Goal: Transaction & Acquisition: Obtain resource

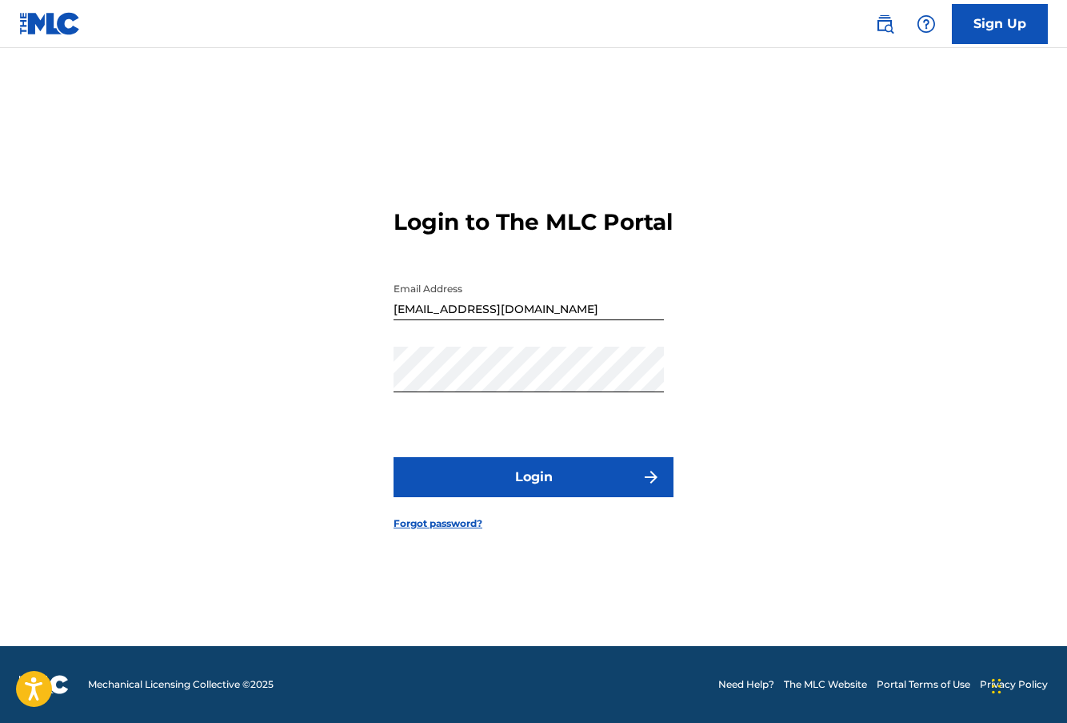
scroll to position [21, 0]
click at [490, 486] on button "Login" at bounding box center [534, 477] width 280 height 40
click at [450, 530] on link "Forgot password?" at bounding box center [438, 523] width 89 height 14
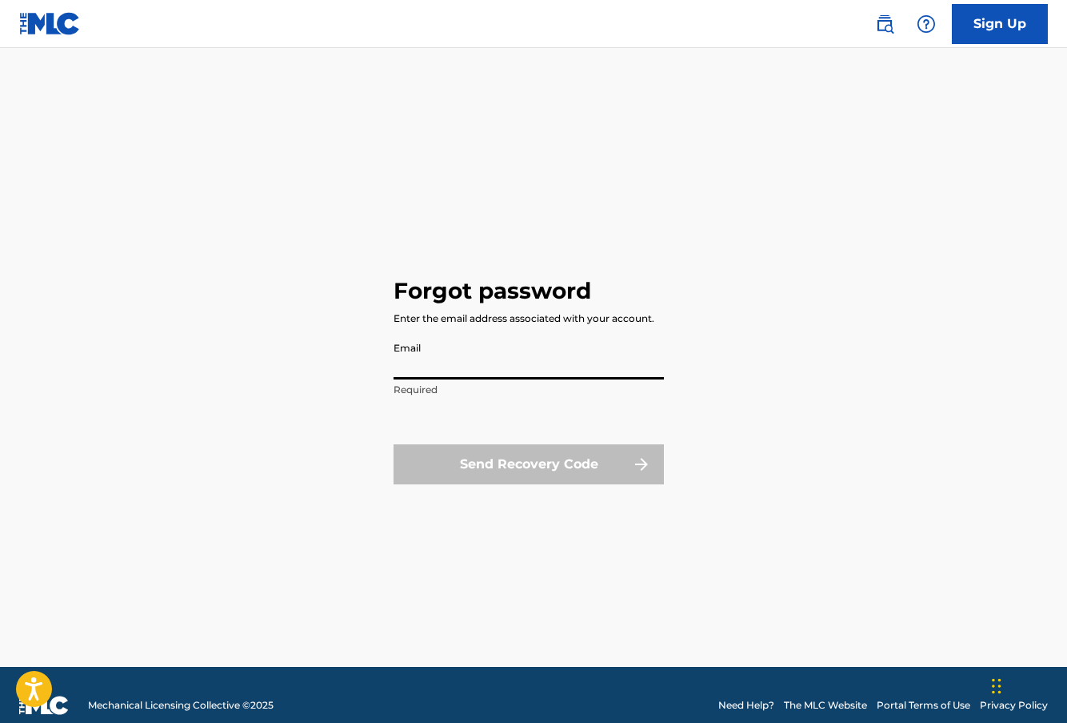
click at [433, 360] on input "Email" at bounding box center [529, 357] width 270 height 46
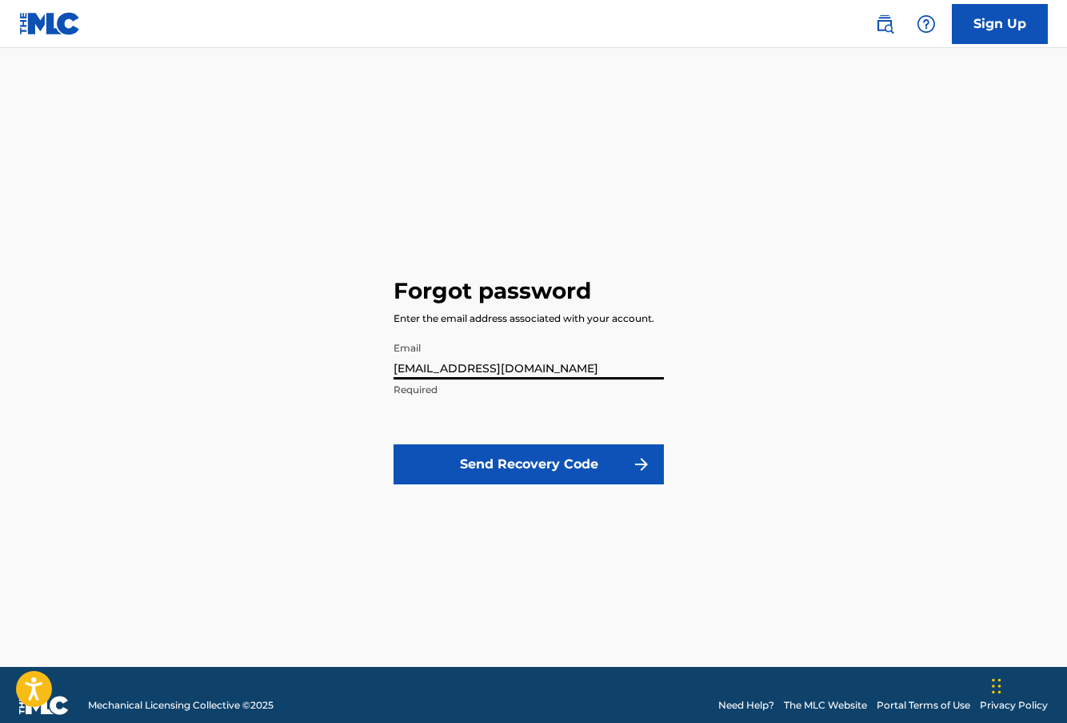
type input "[EMAIL_ADDRESS][DOMAIN_NAME]"
click at [485, 465] on button "Send Recovery Code" at bounding box center [529, 464] width 270 height 40
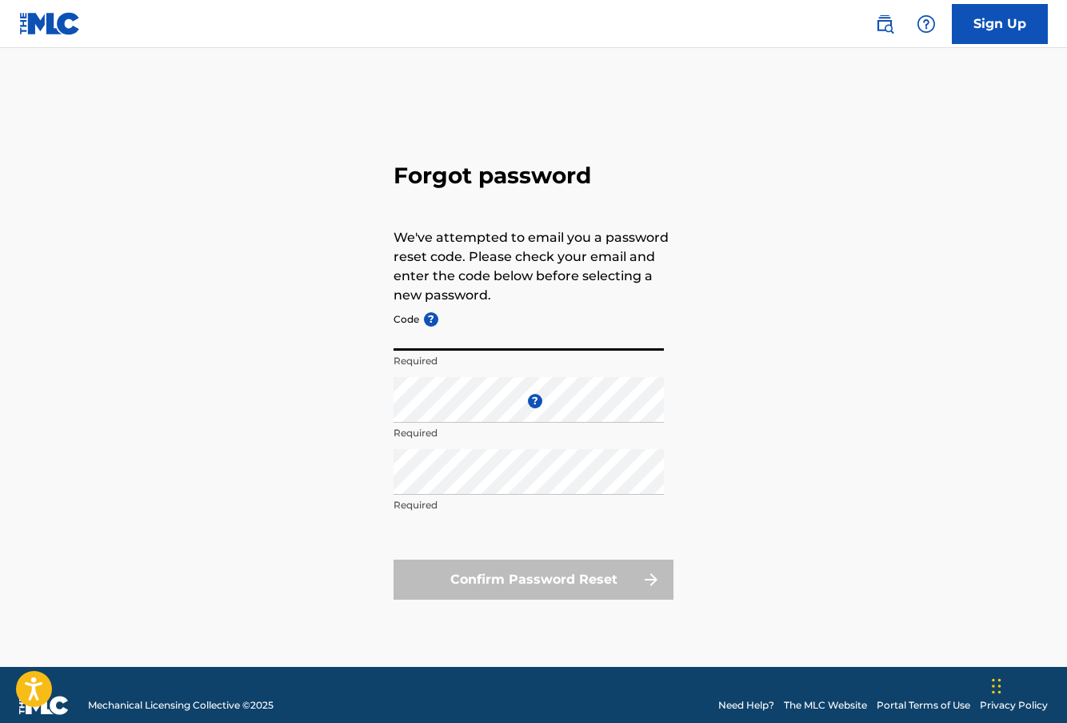
click at [462, 331] on input "Code ?" at bounding box center [529, 328] width 270 height 46
paste input "FP_496206b409c2b91755786f984ddc"
type input "FP_496206b409c2b91755786f984ddc"
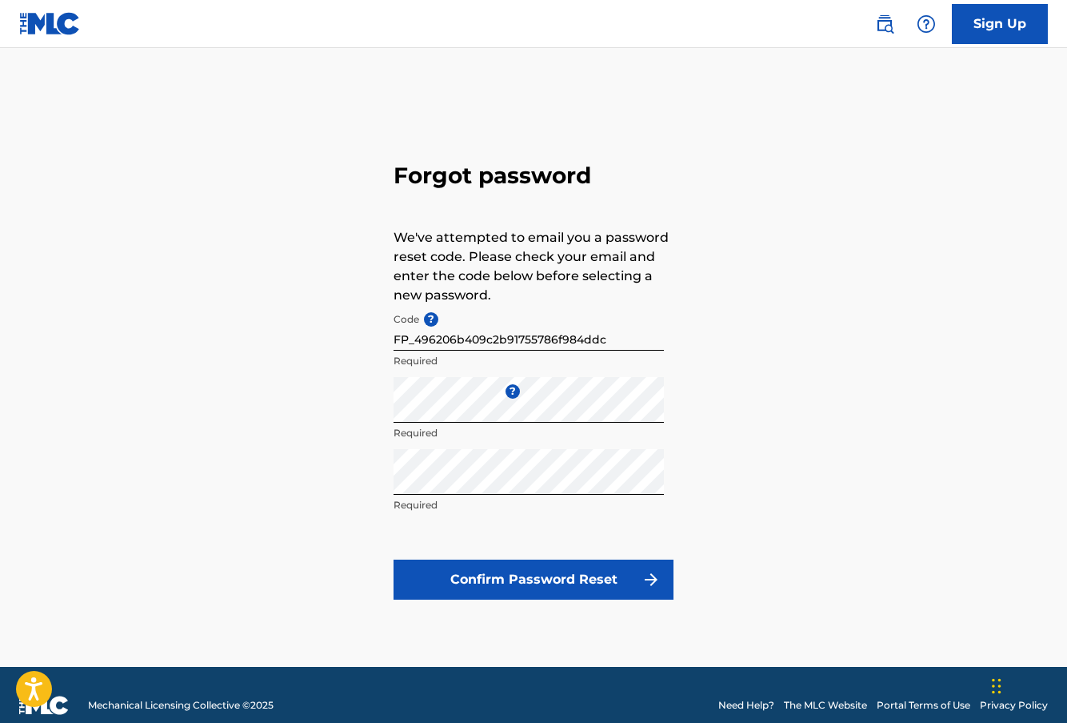
click at [508, 578] on button "Confirm Password Reset" at bounding box center [534, 579] width 280 height 40
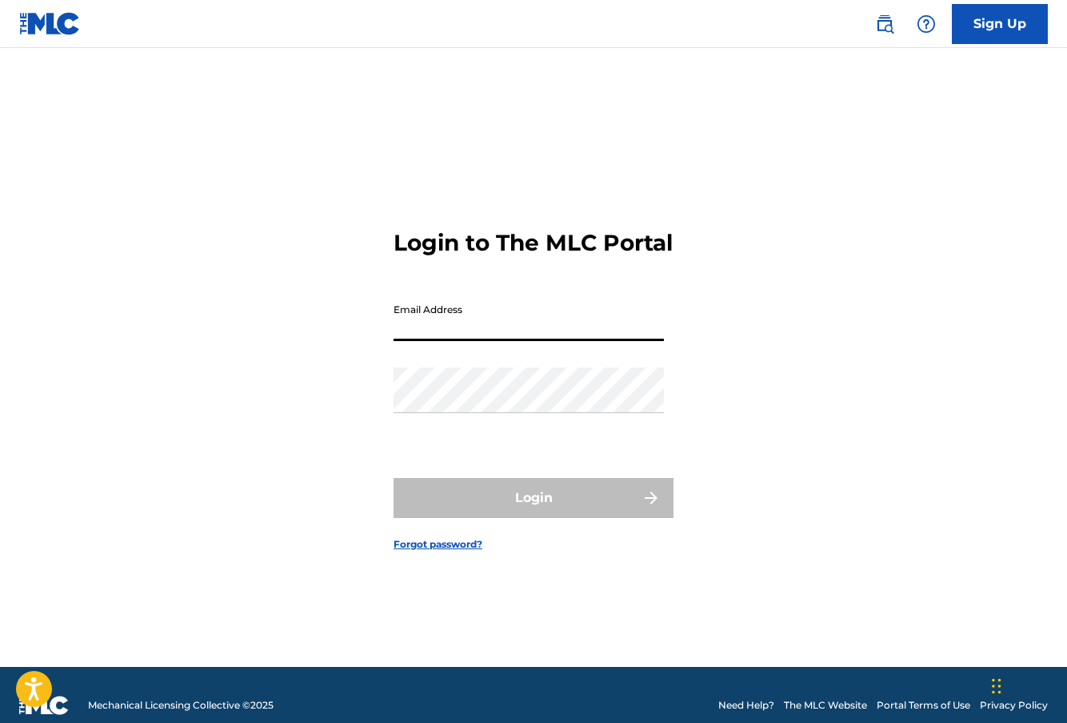
click at [414, 339] on input "Email Address" at bounding box center [529, 318] width 270 height 46
type input "[EMAIL_ADDRESS][DOMAIN_NAME]"
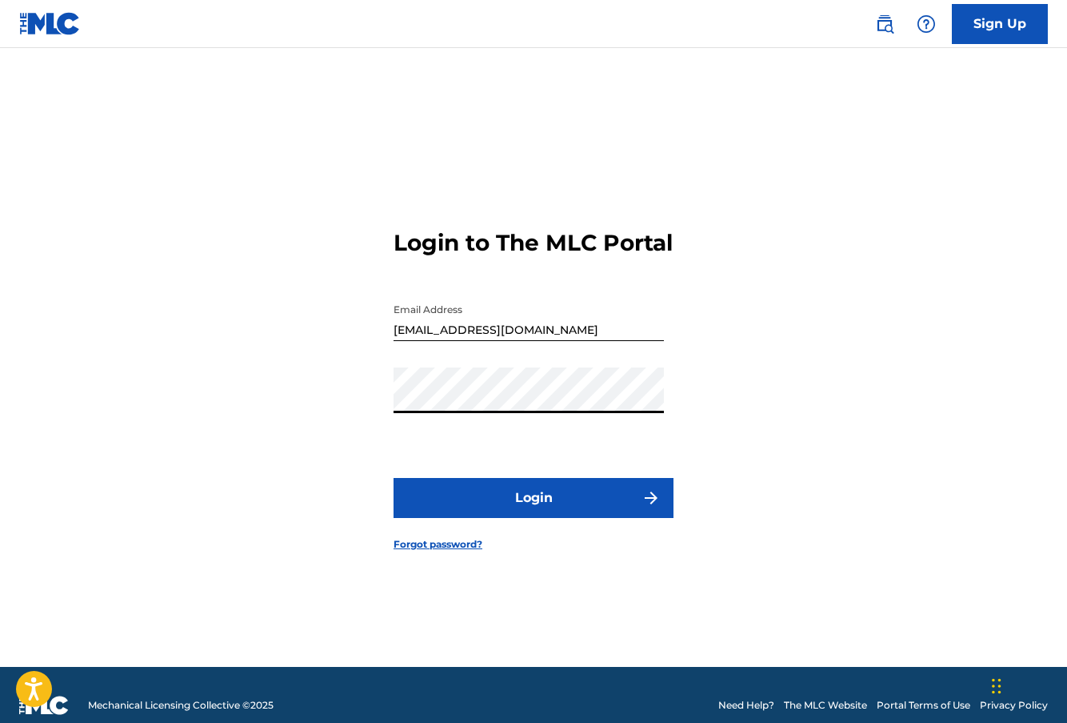
click at [542, 508] on button "Login" at bounding box center [534, 498] width 280 height 40
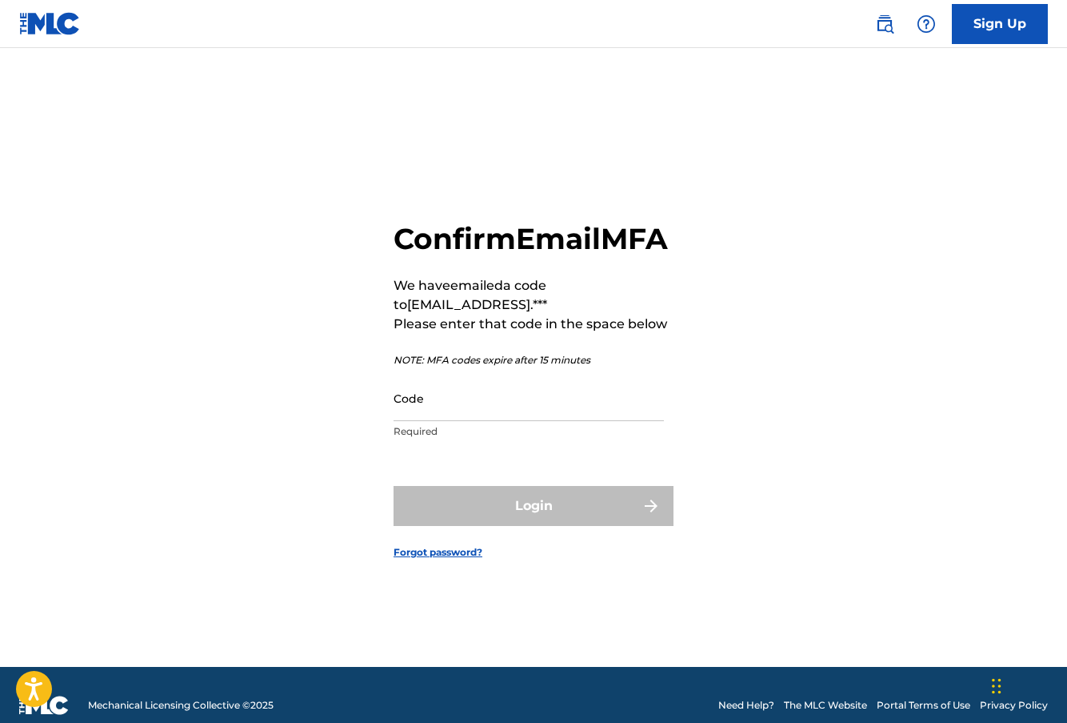
click at [428, 421] on input "Code" at bounding box center [529, 398] width 270 height 46
paste input "001030"
drag, startPoint x: 452, startPoint y: 429, endPoint x: 369, endPoint y: 422, distance: 83.5
click at [394, 421] on input "001030" at bounding box center [529, 398] width 270 height 46
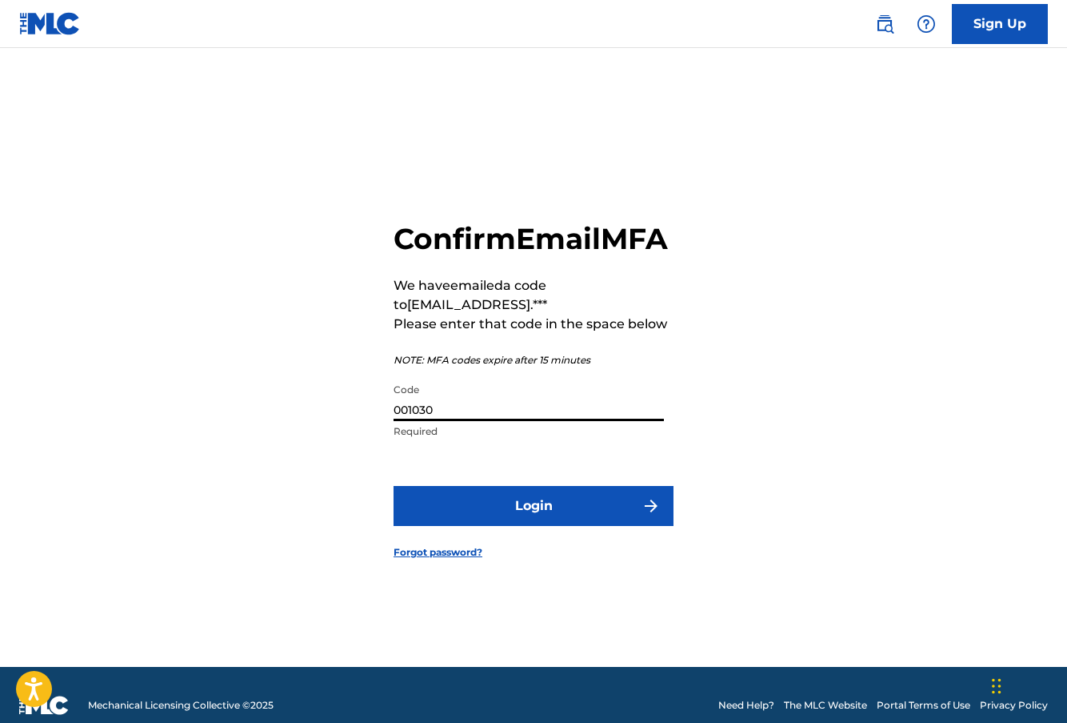
type input "001030"
click at [578, 517] on button "Login" at bounding box center [534, 506] width 280 height 40
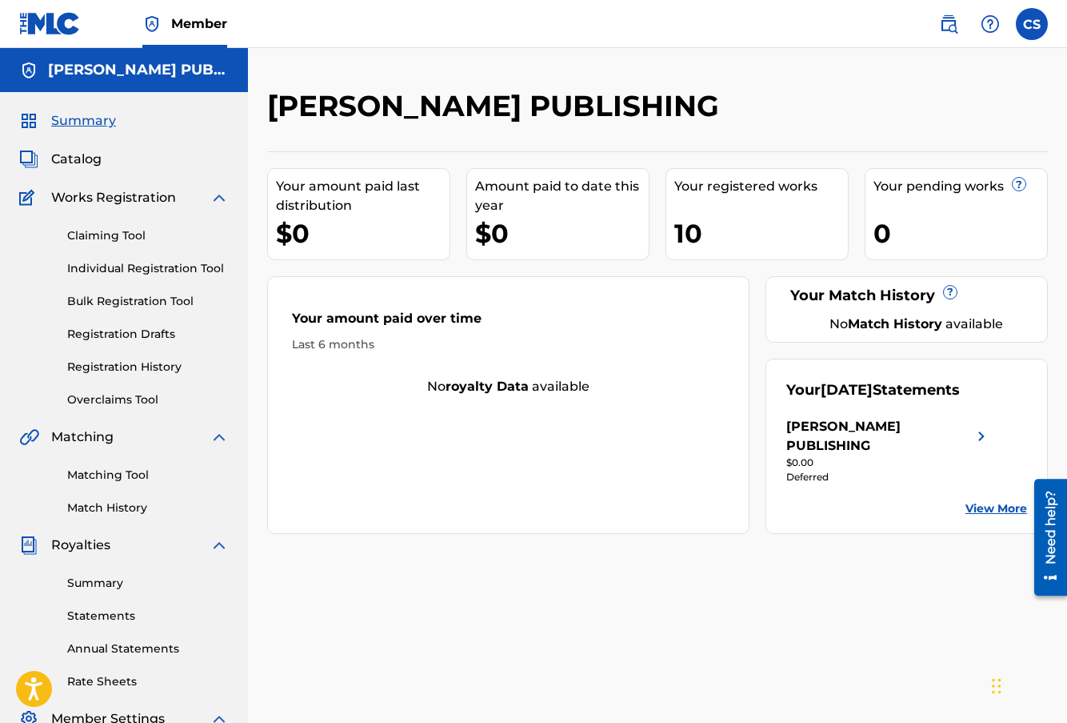
click at [991, 510] on link "View More" at bounding box center [997, 508] width 62 height 17
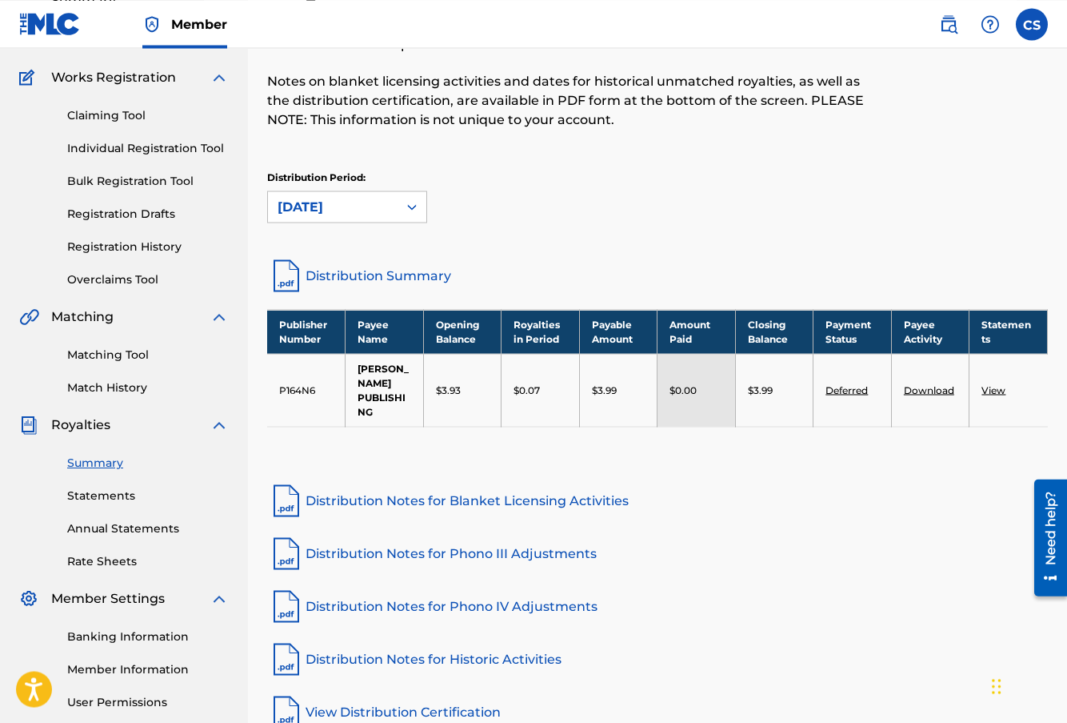
scroll to position [256, 0]
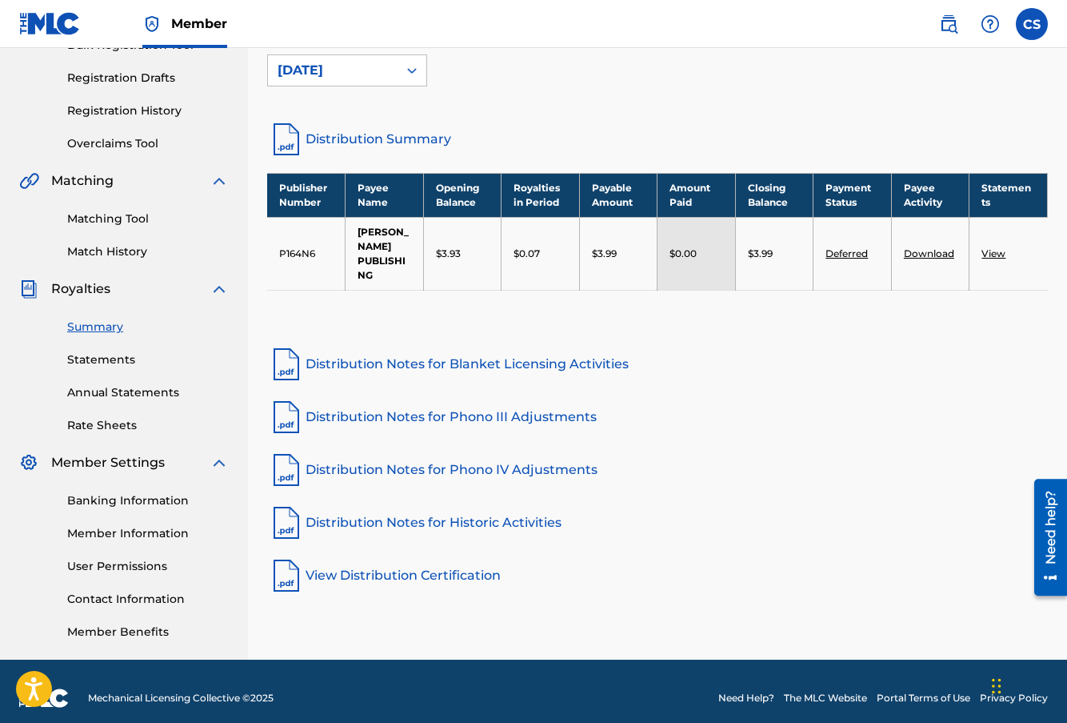
click at [374, 135] on link "Distribution Summary" at bounding box center [657, 139] width 781 height 38
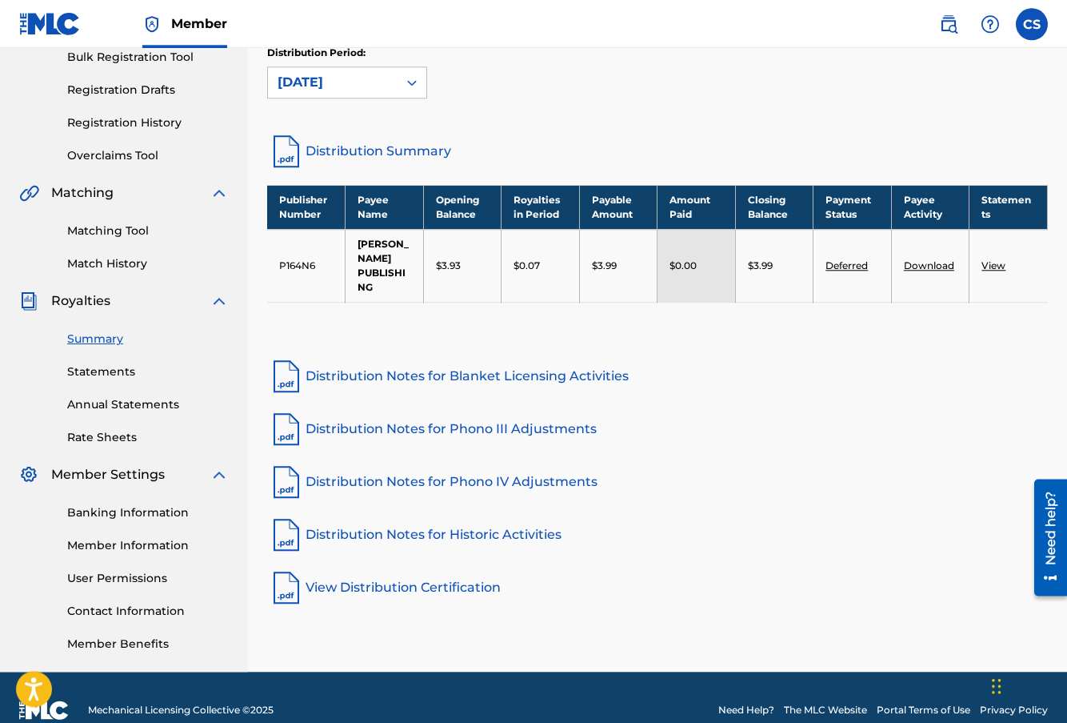
scroll to position [243, 0]
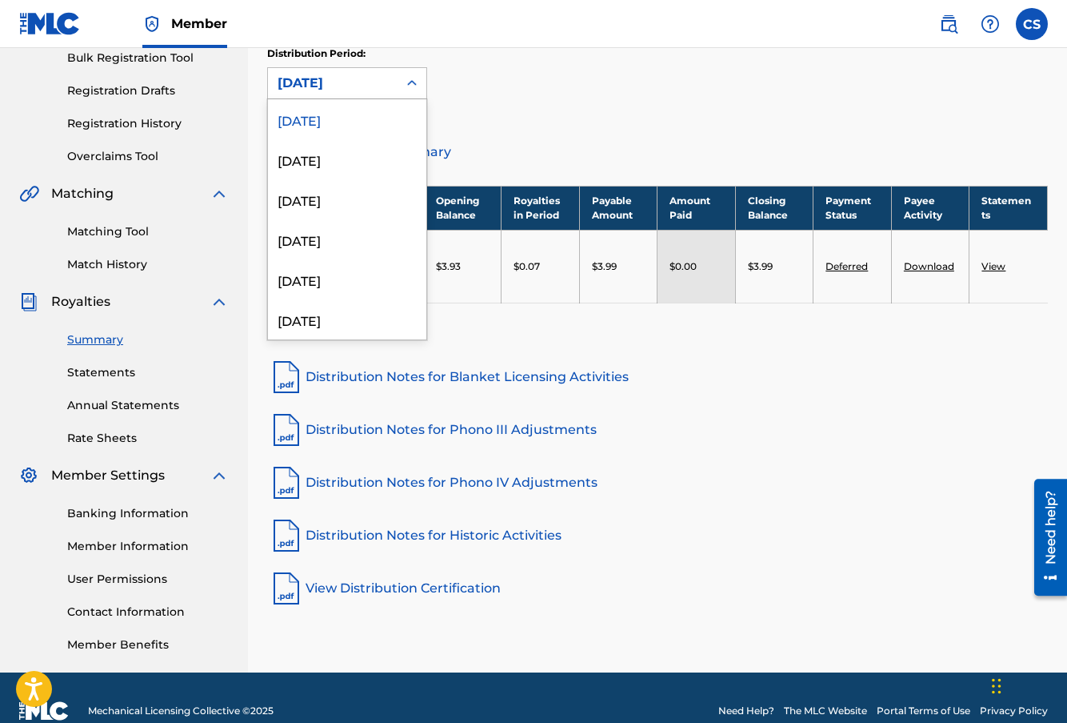
click at [414, 84] on icon at bounding box center [412, 83] width 10 height 6
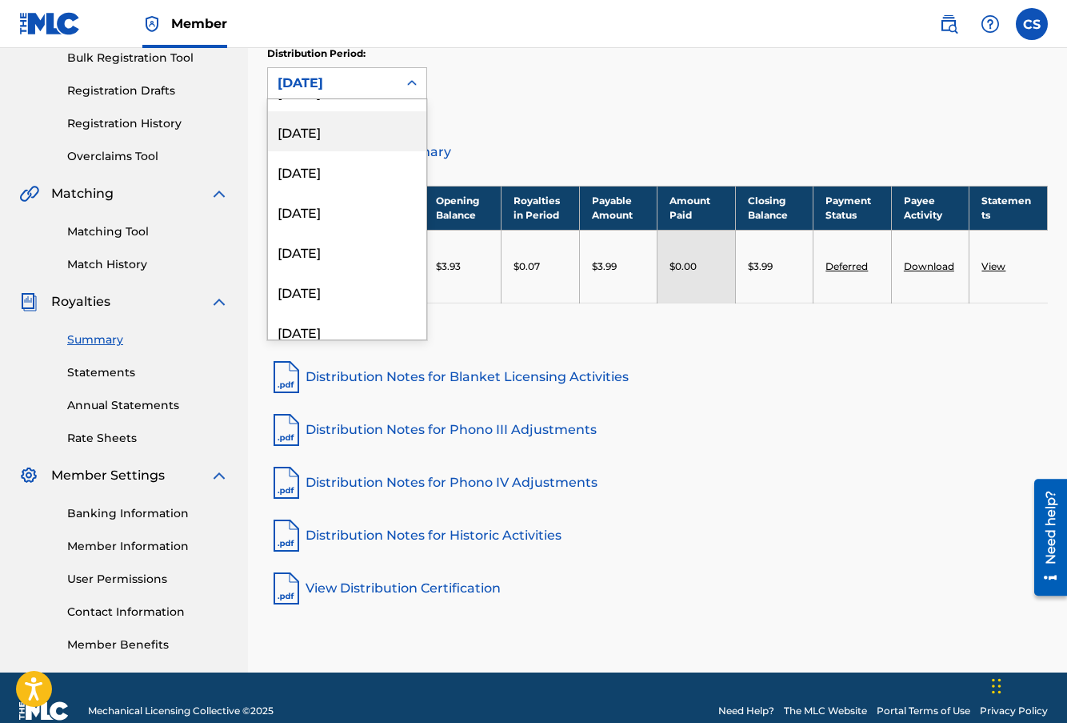
scroll to position [386, 0]
click at [334, 209] on div "[DATE]" at bounding box center [347, 213] width 158 height 40
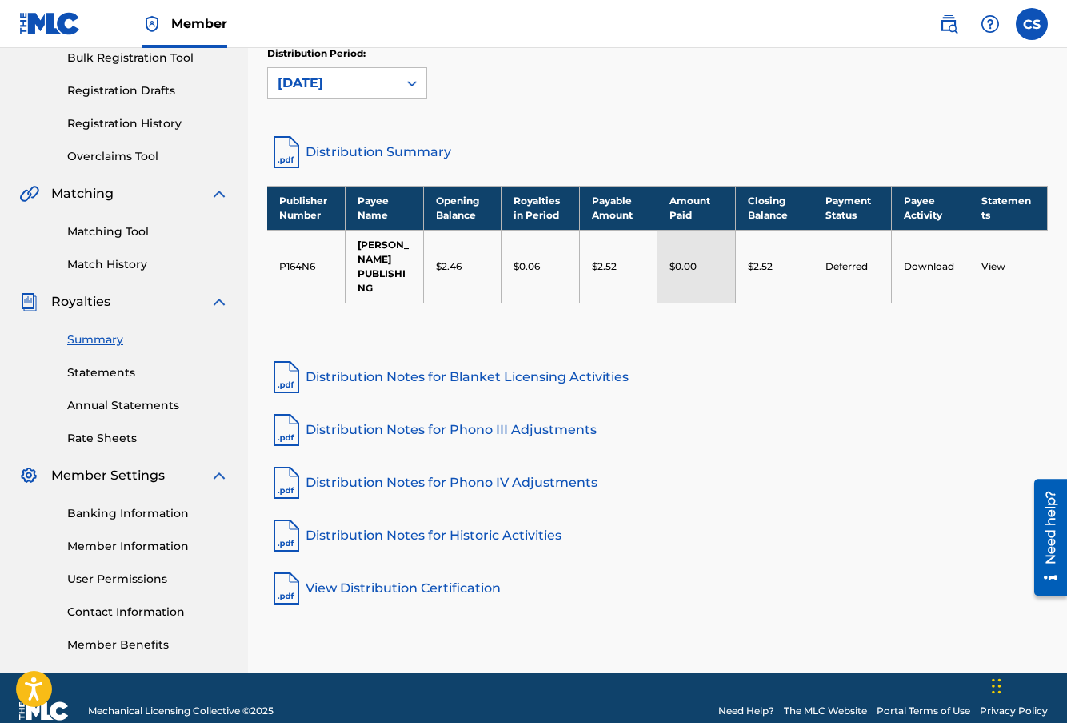
click at [996, 267] on link "View" at bounding box center [994, 266] width 24 height 12
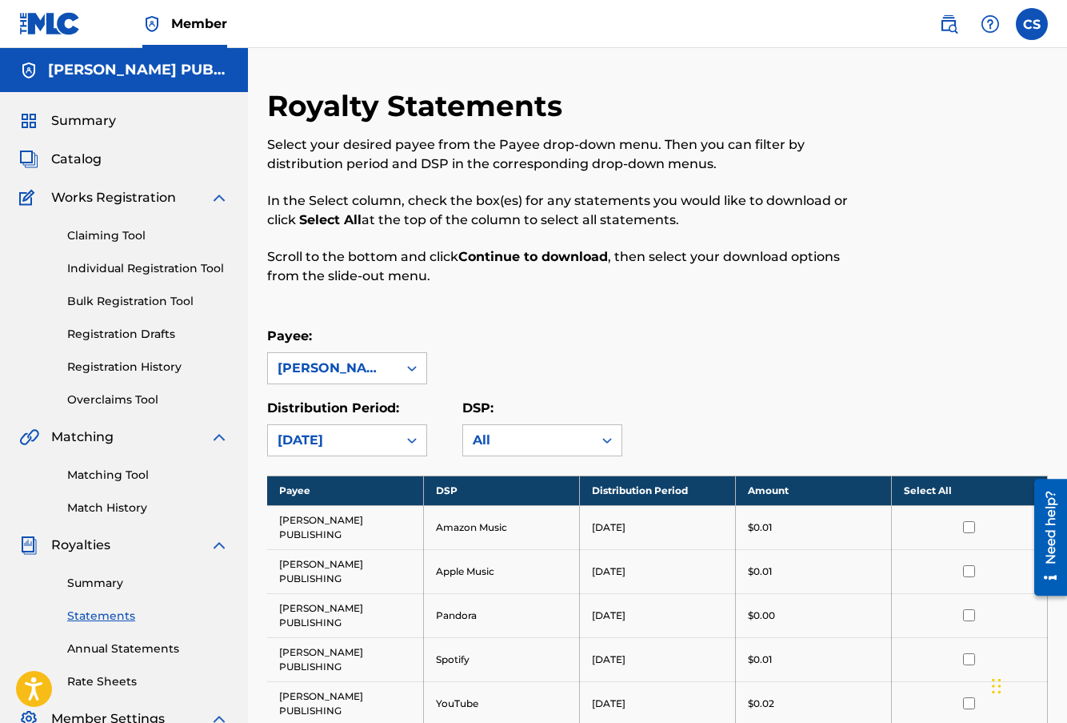
click at [1033, 29] on label at bounding box center [1032, 24] width 32 height 32
click at [1032, 24] on input "CS [PERSON_NAME] [EMAIL_ADDRESS][DOMAIN_NAME] Notification Preferences Profile …" at bounding box center [1032, 24] width 0 height 0
click at [884, 226] on p "Log out" at bounding box center [878, 226] width 38 height 14
click at [1032, 24] on input "CS [PERSON_NAME] [EMAIL_ADDRESS][DOMAIN_NAME] Notification Preferences Profile …" at bounding box center [1032, 24] width 0 height 0
